Goal: Task Accomplishment & Management: Manage account settings

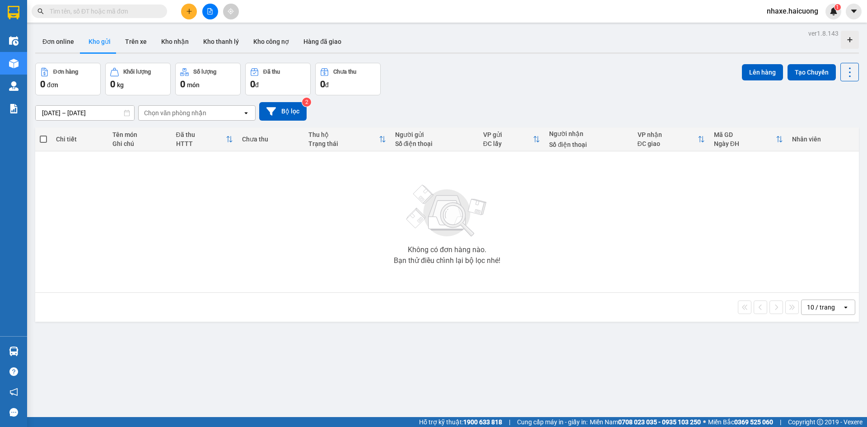
click at [800, 6] on span "nhaxe.haicuong" at bounding box center [793, 10] width 66 height 11
click at [766, 26] on icon "login" at bounding box center [767, 27] width 5 height 5
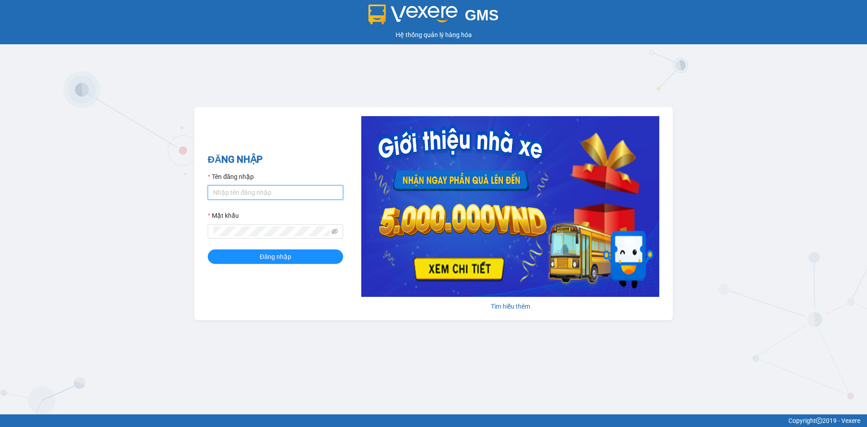
click at [303, 197] on input "Tên đăng nhập" at bounding box center [276, 192] width 136 height 14
type input "phongtran.vxr"
click at [208, 249] on button "Đăng nhập" at bounding box center [276, 256] width 136 height 14
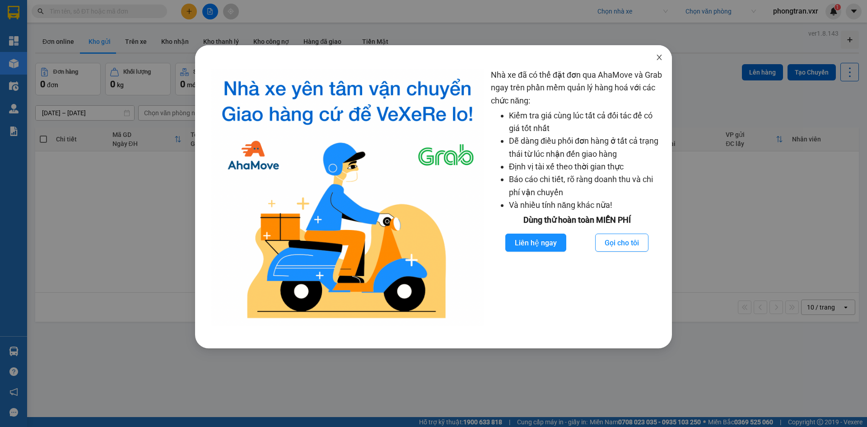
click at [656, 62] on span "Close" at bounding box center [659, 57] width 25 height 25
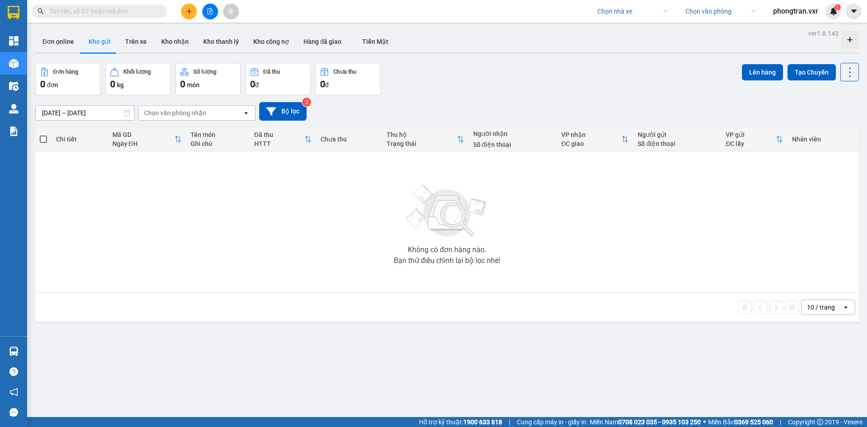
click at [614, 6] on input "search" at bounding box center [630, 12] width 64 height 14
type input "hai cuong"
click at [631, 28] on div "Hải Cường" at bounding box center [631, 29] width 70 height 10
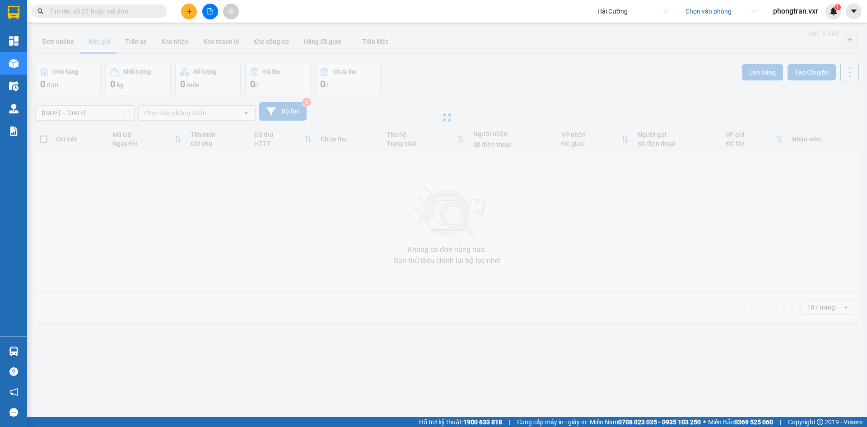
click at [866, 15] on div "Hải Cường Chọn văn phòng phongtran.vxr 1" at bounding box center [729, 12] width 275 height 16
click at [862, 14] on div "Hải Cường Chọn văn phòng phongtran.vxr 1" at bounding box center [729, 12] width 275 height 16
click at [858, 12] on icon "caret-down" at bounding box center [854, 11] width 8 height 8
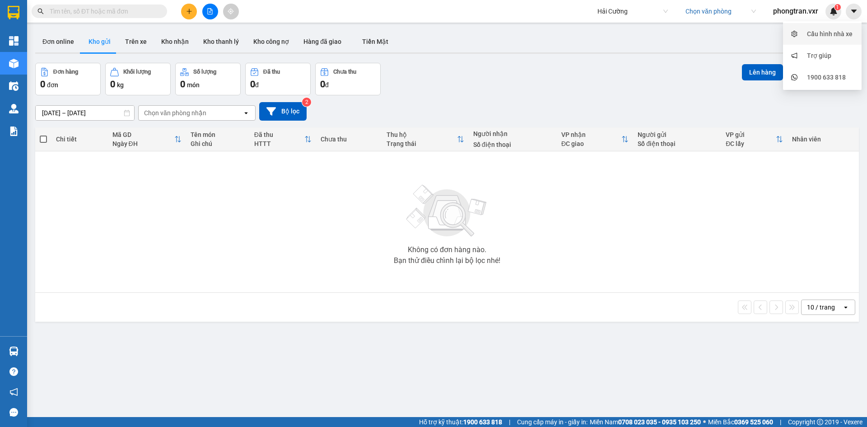
click at [836, 33] on div "Cấu hình nhà xe" at bounding box center [830, 34] width 46 height 10
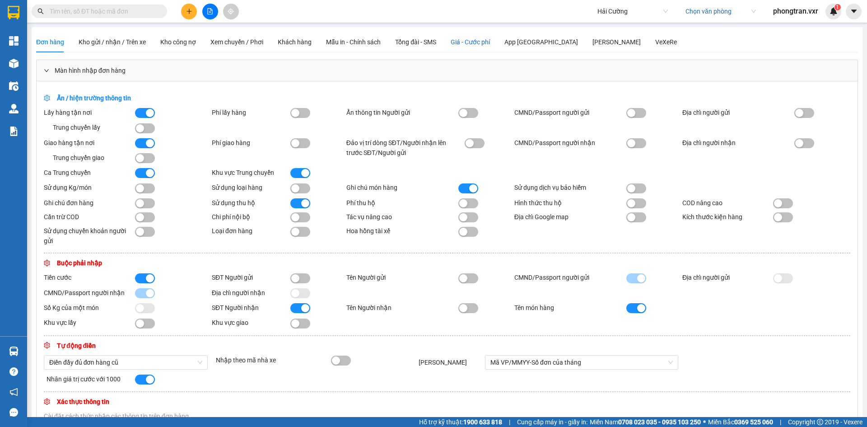
click at [485, 39] on span "Giá - Cước phí" at bounding box center [470, 41] width 39 height 7
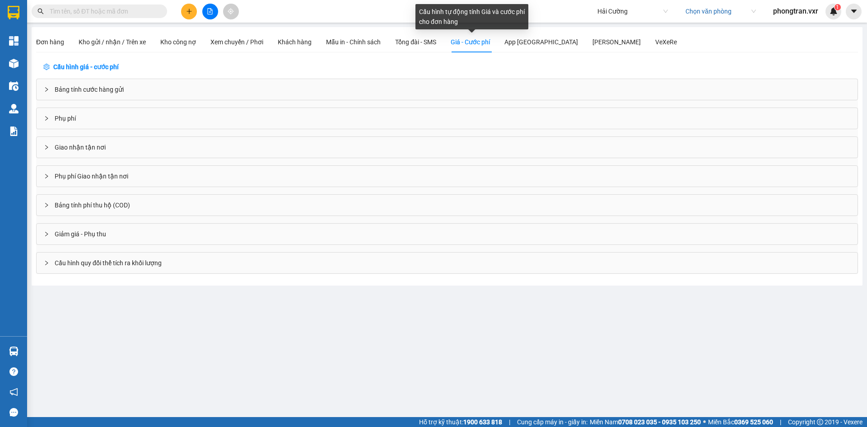
click at [525, 35] on div "Cấu hình tự động tính Giá và cước phí cho đơn hàng" at bounding box center [472, 20] width 113 height 32
click at [527, 38] on div "App Hàng Hóa" at bounding box center [542, 42] width 74 height 10
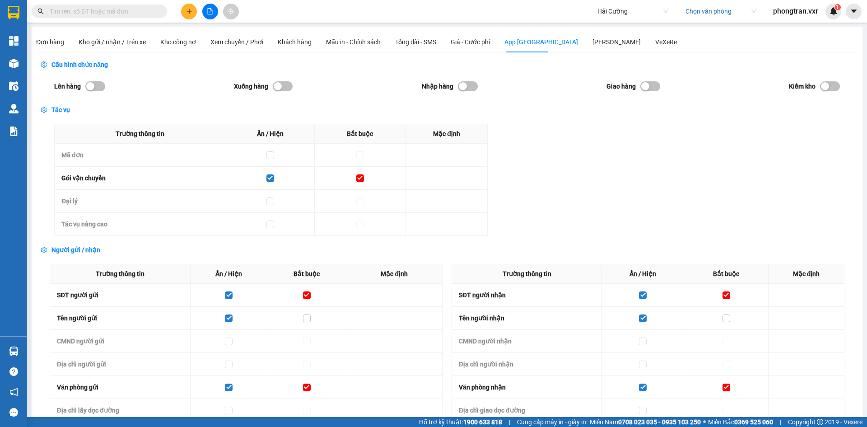
click at [470, 78] on div "Nhập hàng" at bounding box center [450, 86] width 56 height 19
click at [470, 86] on button "button" at bounding box center [468, 86] width 20 height 10
click at [664, 95] on div "Lên hàng Xuống hàng Nhập hàng Giao hàng Kiểm kho" at bounding box center [447, 86] width 786 height 19
click at [648, 89] on button "button" at bounding box center [651, 86] width 20 height 10
click at [290, 89] on button "button" at bounding box center [283, 86] width 20 height 10
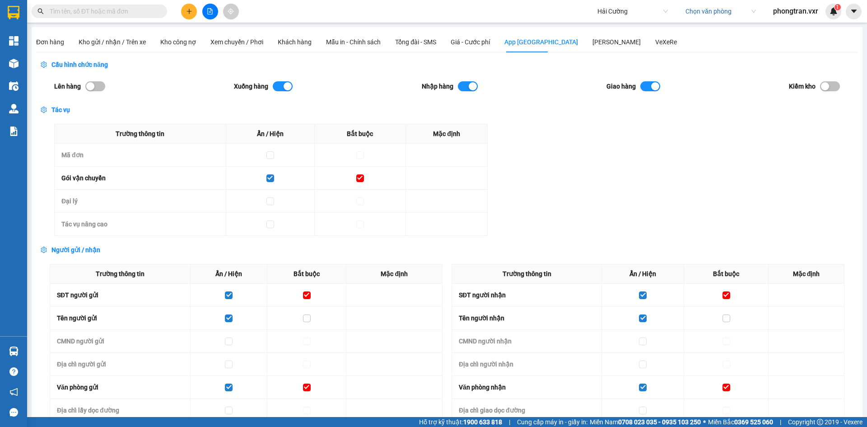
click at [91, 89] on div "button" at bounding box center [90, 86] width 8 height 8
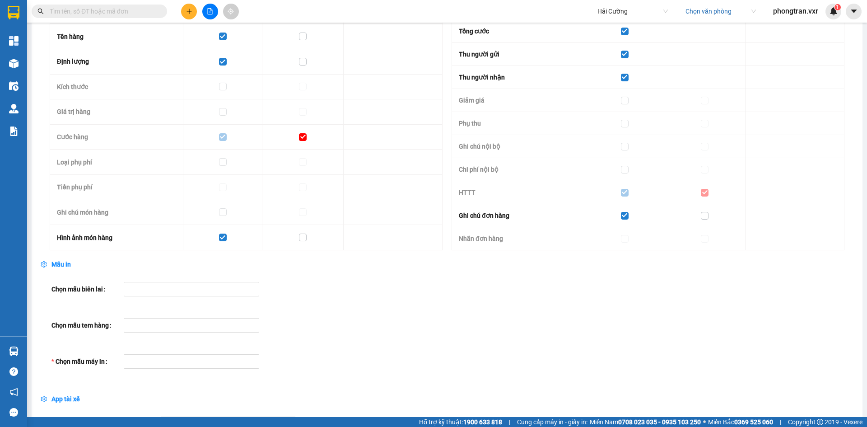
scroll to position [695, 0]
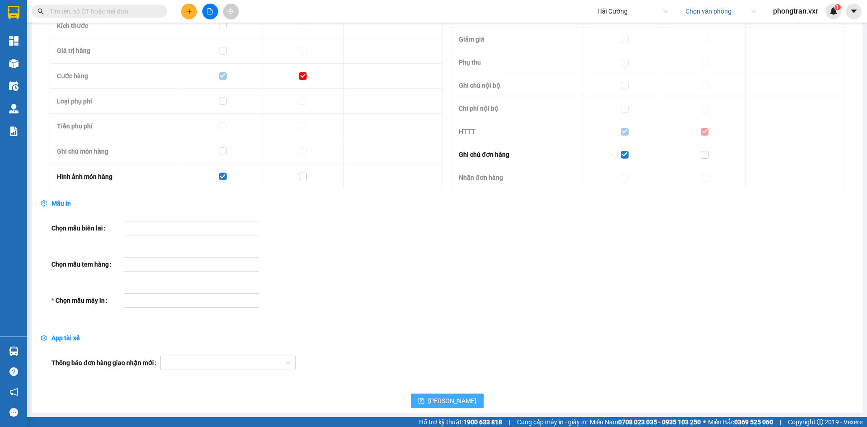
click at [448, 396] on span "Lưu" at bounding box center [452, 401] width 48 height 10
click at [197, 300] on div at bounding box center [187, 300] width 122 height 11
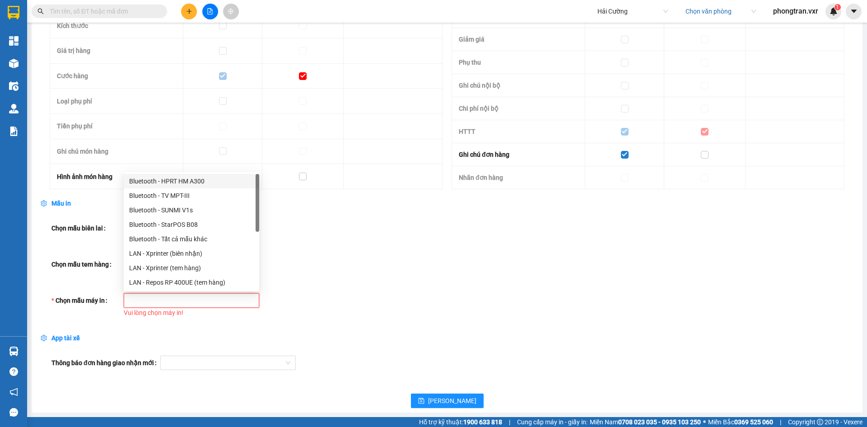
click at [192, 183] on div "Bluetooth - HPRT HM A300" at bounding box center [191, 181] width 125 height 10
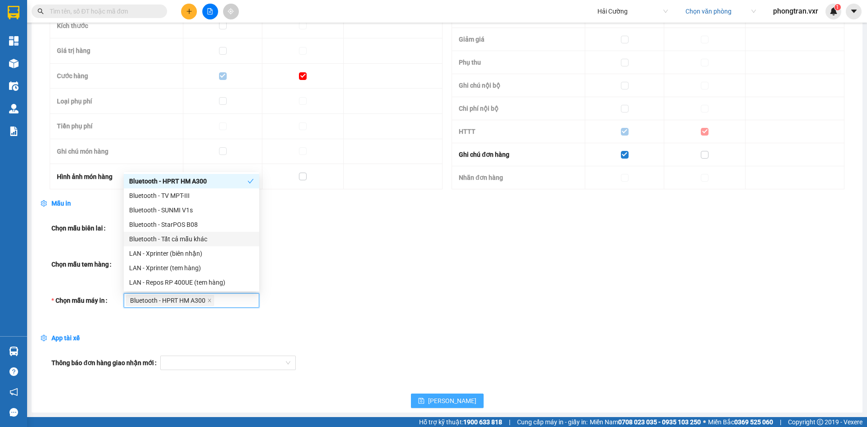
click at [447, 403] on span "Lưu" at bounding box center [452, 401] width 48 height 10
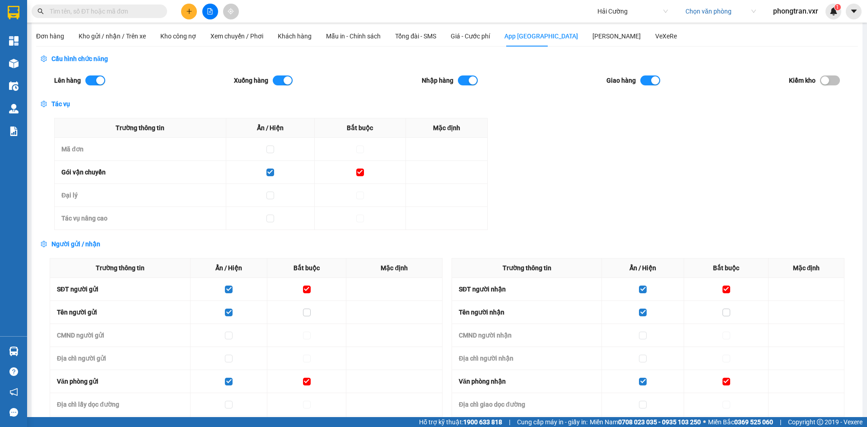
scroll to position [0, 0]
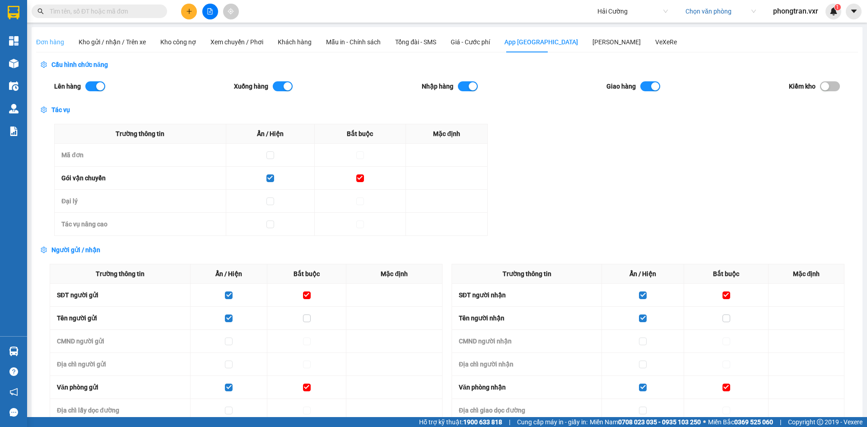
click at [55, 48] on div "Đơn hàng" at bounding box center [50, 42] width 28 height 21
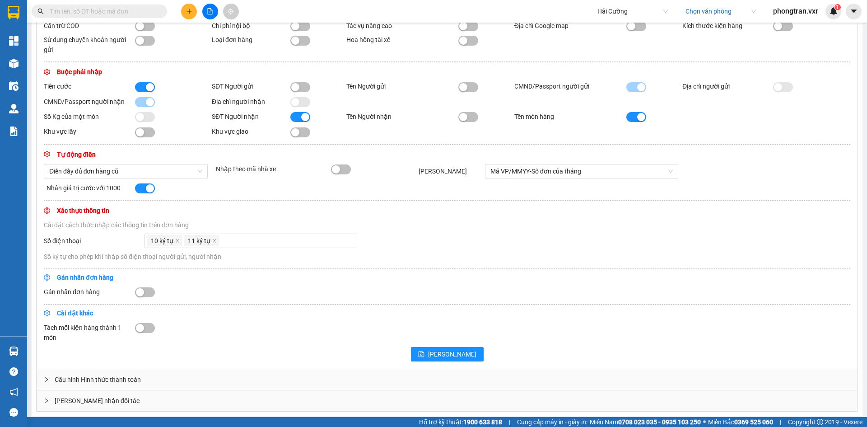
scroll to position [196, 0]
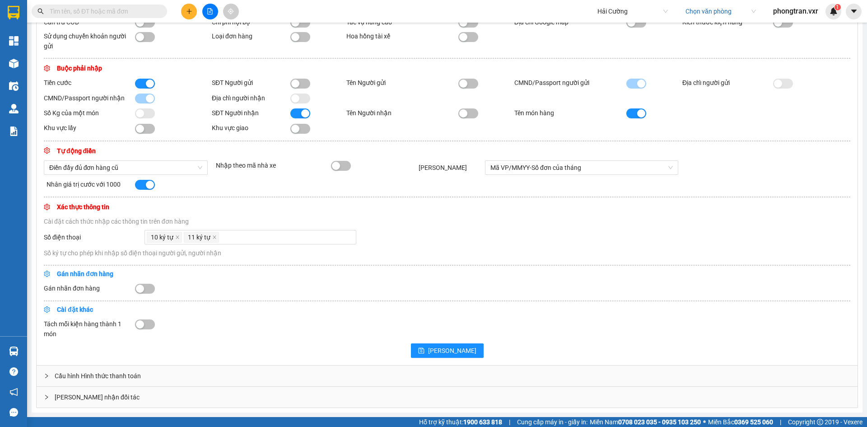
click at [100, 382] on div "Cấu hình Hình thức thanh toán" at bounding box center [447, 375] width 821 height 21
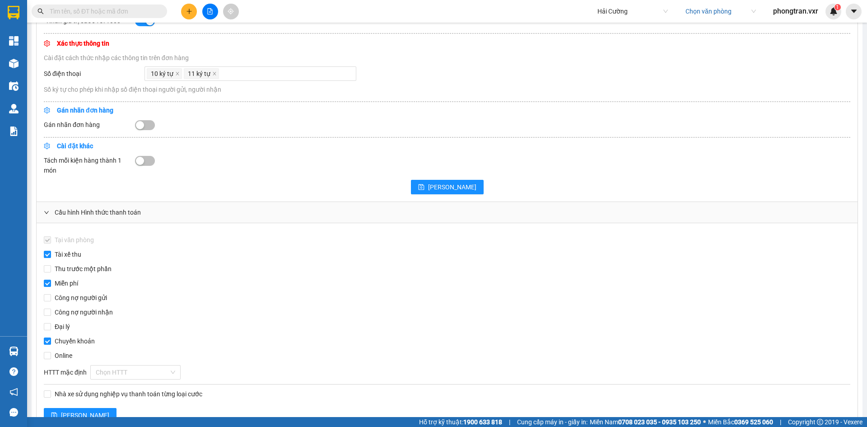
scroll to position [403, 0]
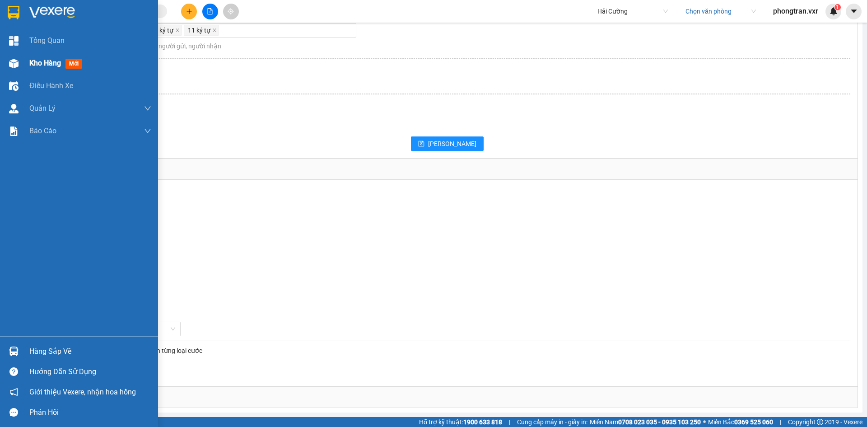
click at [42, 74] on div "Kho hàng mới" at bounding box center [90, 63] width 122 height 23
